Goal: Communication & Community: Answer question/provide support

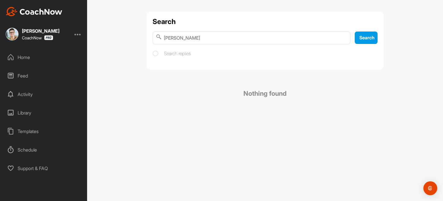
click at [45, 54] on div "Home" at bounding box center [43, 57] width 81 height 14
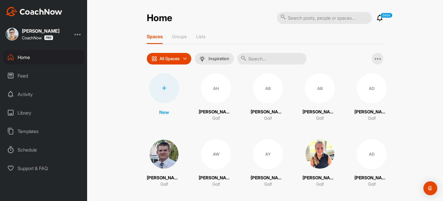
click at [283, 56] on input "text" at bounding box center [271, 59] width 69 height 12
type input "eugene"
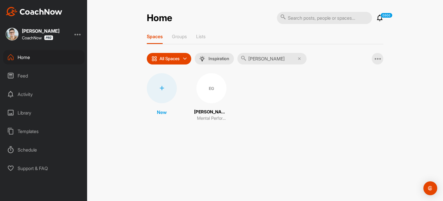
click at [201, 92] on div "EG" at bounding box center [211, 88] width 30 height 30
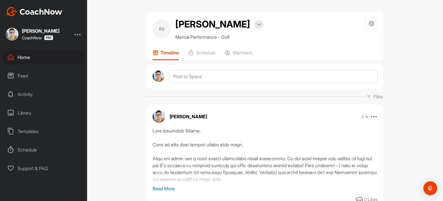
scroll to position [42, 0]
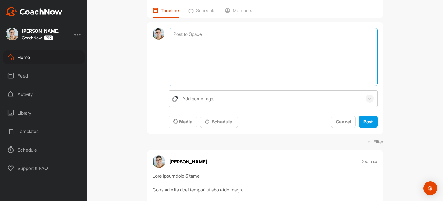
click at [239, 36] on textarea at bounding box center [273, 57] width 209 height 58
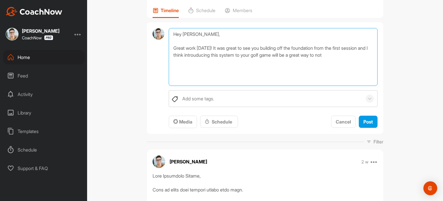
click at [330, 54] on textarea "Hey Eugene, Great work yesterday! It was great to see you building off the foun…" at bounding box center [273, 57] width 209 height 58
click at [298, 61] on textarea "Hey Eugene, Great work yesterday! It was great to see you building off the foun…" at bounding box center [273, 57] width 209 height 58
click at [234, 55] on textarea "Hey Eugene, Great work yesterday! It was great to see you building off the foun…" at bounding box center [273, 57] width 209 height 58
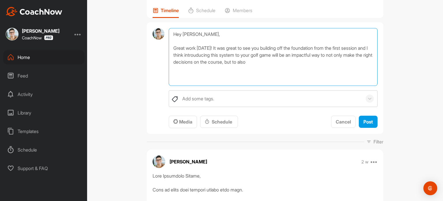
click at [234, 55] on textarea "Hey Eugene, Great work yesterday! It was great to see you building off the foun…" at bounding box center [273, 57] width 209 height 58
click at [228, 55] on textarea "Hey Eugene, Great work yesterday! It was great to see you building off the foun…" at bounding box center [273, 57] width 209 height 58
click at [303, 62] on textarea "Hey Eugene, Great work yesterday! It was great to see you building off the foun…" at bounding box center [273, 57] width 209 height 58
click at [303, 61] on textarea "Hey Eugene, Great work yesterday! It was great to see you building off the foun…" at bounding box center [273, 57] width 209 height 58
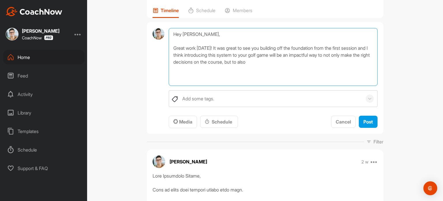
click at [303, 61] on textarea "Hey Eugene, Great work yesterday! It was great to see you building off the foun…" at bounding box center [273, 57] width 209 height 58
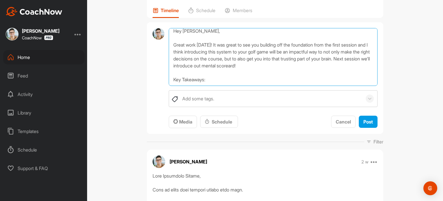
scroll to position [14, 0]
click at [211, 81] on textarea "Hey Eugene, Great work yesterday! It was great to see you building off the foun…" at bounding box center [273, 57] width 209 height 58
paste textarea "Think Box (Prefrontal Cortex): Lie, Land, Loft, Club Playbox (Motor Cortex): Fe…"
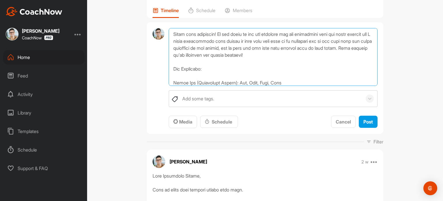
scroll to position [159, 0]
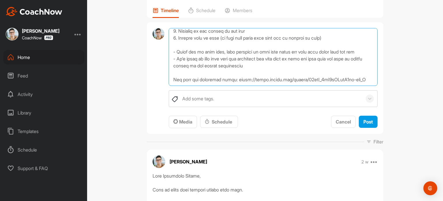
drag, startPoint x: 211, startPoint y: 81, endPoint x: 237, endPoint y: 76, distance: 26.0
click at [237, 76] on textarea at bounding box center [273, 57] width 209 height 58
drag, startPoint x: 268, startPoint y: 74, endPoint x: 167, endPoint y: 53, distance: 102.8
click at [169, 53] on textarea at bounding box center [273, 57] width 209 height 58
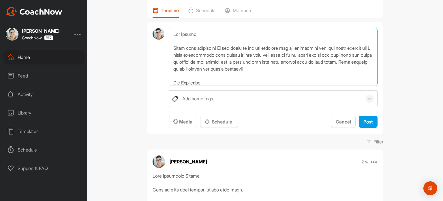
scroll to position [37, 0]
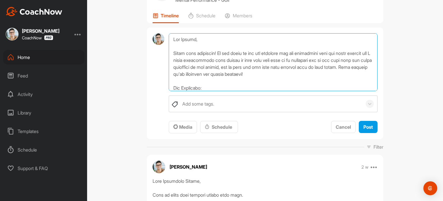
click at [298, 79] on textarea at bounding box center [273, 62] width 209 height 58
click at [297, 74] on textarea at bounding box center [273, 62] width 209 height 58
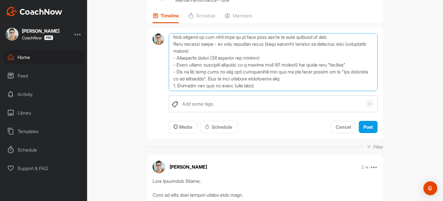
scroll to position [128, 0]
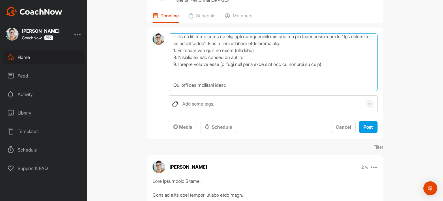
drag, startPoint x: 339, startPoint y: 64, endPoint x: 174, endPoint y: 50, distance: 165.1
click at [174, 50] on textarea at bounding box center [273, 62] width 209 height 58
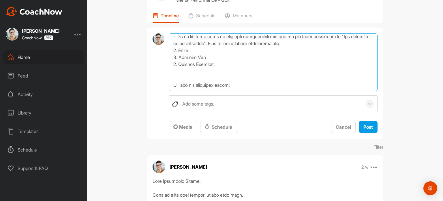
click at [230, 85] on textarea at bounding box center [273, 62] width 209 height 58
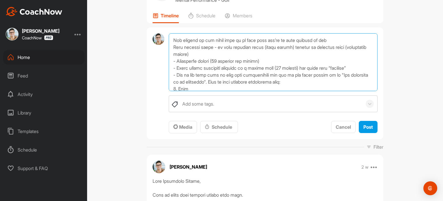
scroll to position [89, 0]
click at [288, 67] on textarea at bounding box center [273, 62] width 209 height 58
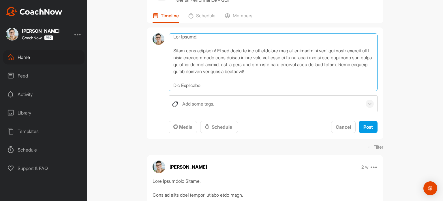
scroll to position [0, 0]
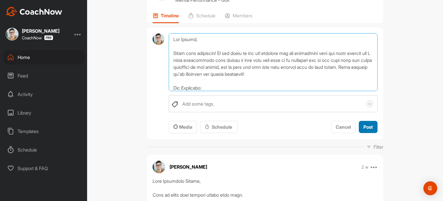
type textarea "Hey Eugene, Great work yesterday! It was great to see you building off the foun…"
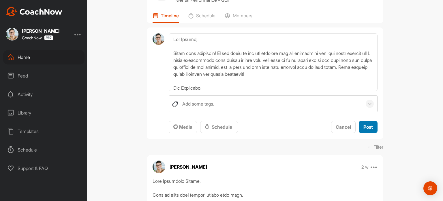
click at [364, 122] on button "Post" at bounding box center [368, 127] width 19 height 12
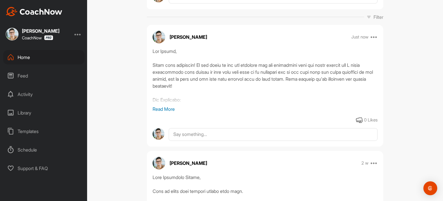
scroll to position [79, 0]
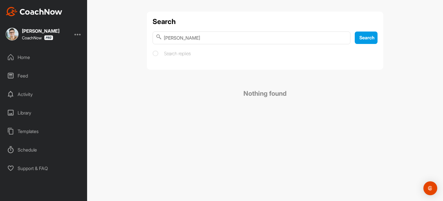
click at [170, 34] on input "[PERSON_NAME]" at bounding box center [252, 37] width 198 height 13
type input "[PERSON_NAME]"
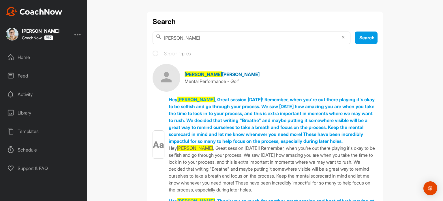
click at [192, 72] on span "[PERSON_NAME]" at bounding box center [204, 74] width 38 height 6
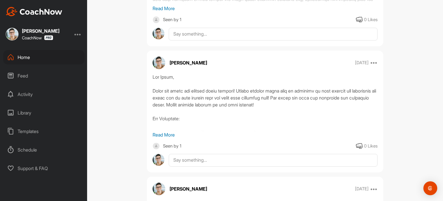
scroll to position [613, 0]
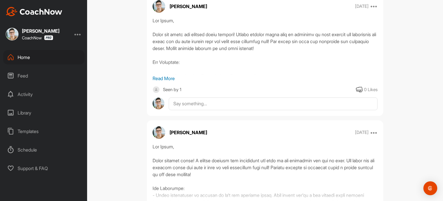
click at [167, 77] on p "Read More" at bounding box center [265, 78] width 225 height 7
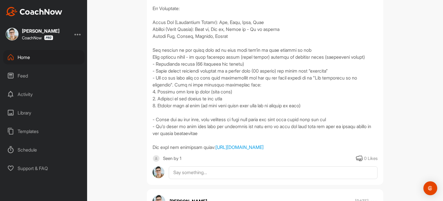
scroll to position [667, 0]
drag, startPoint x: 149, startPoint y: 22, endPoint x: 364, endPoint y: 146, distance: 248.8
click at [364, 146] on div "[URL][DOMAIN_NAME]" at bounding box center [265, 56] width 237 height 187
copy div "Lorem Ips (Dolorsitam Consec): Adi, Elit, Sedd, Eius Tempori (Utlab Etdolo): Ma…"
